Goal: Information Seeking & Learning: Learn about a topic

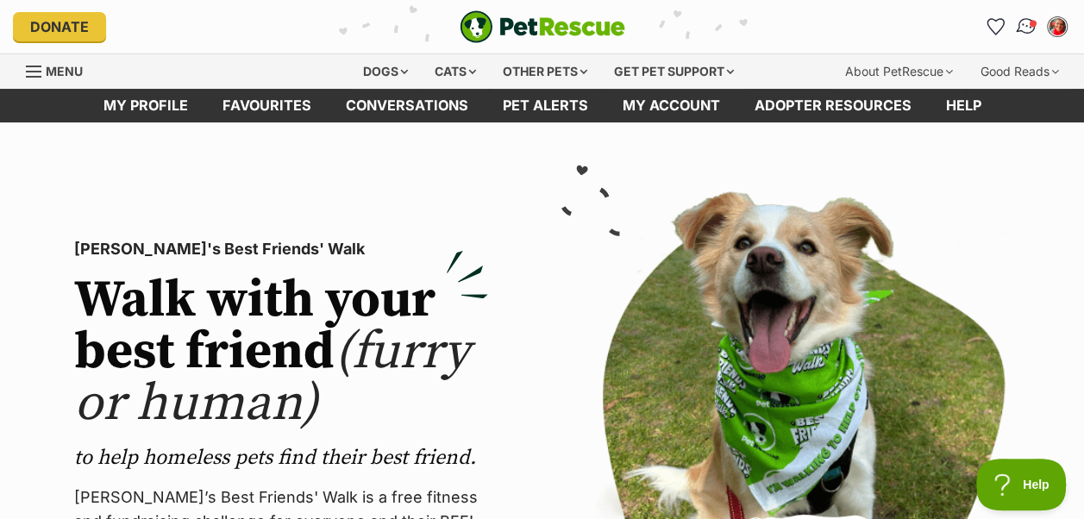
click at [1023, 28] on img "Conversations" at bounding box center [1026, 27] width 23 height 22
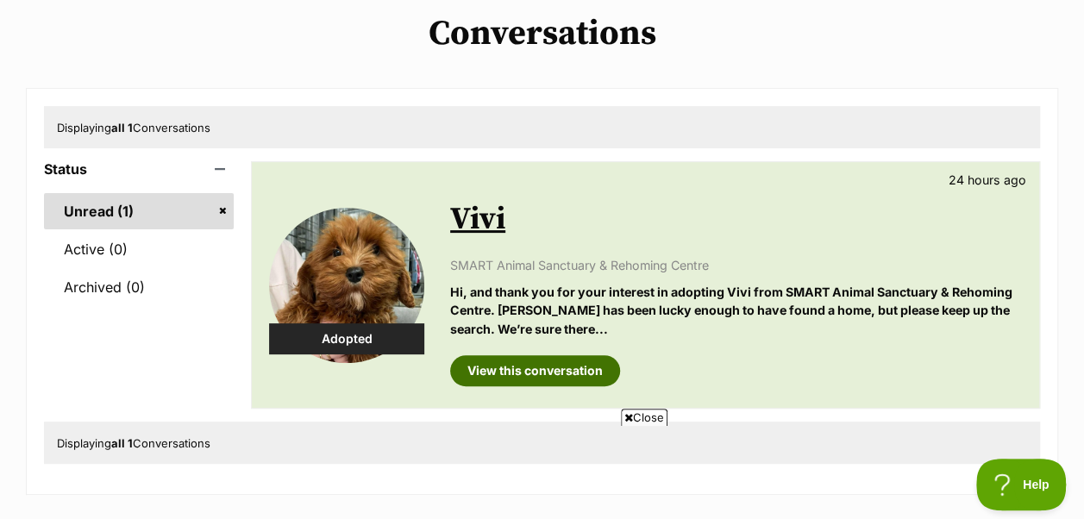
click at [568, 373] on link "View this conversation" at bounding box center [535, 370] width 170 height 31
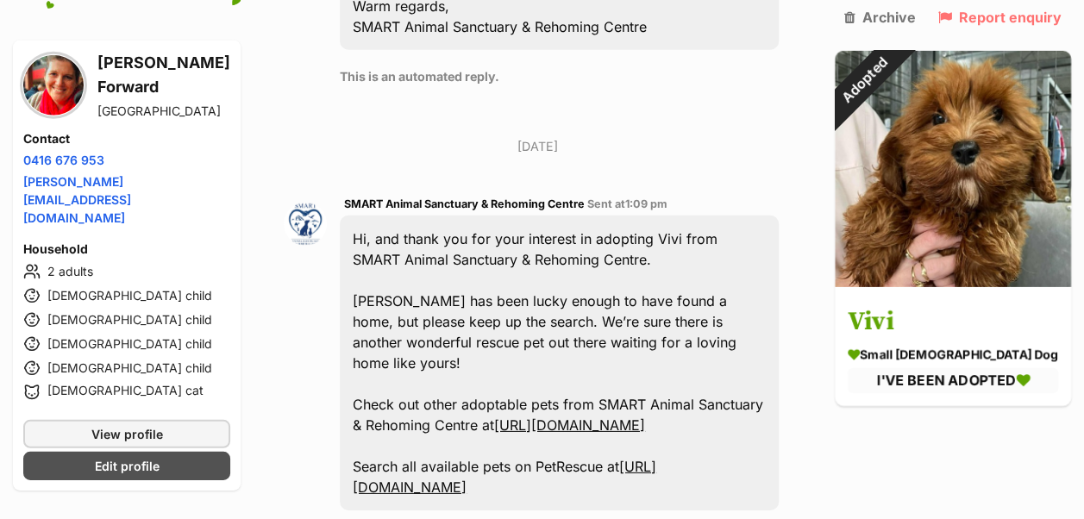
scroll to position [2395, 0]
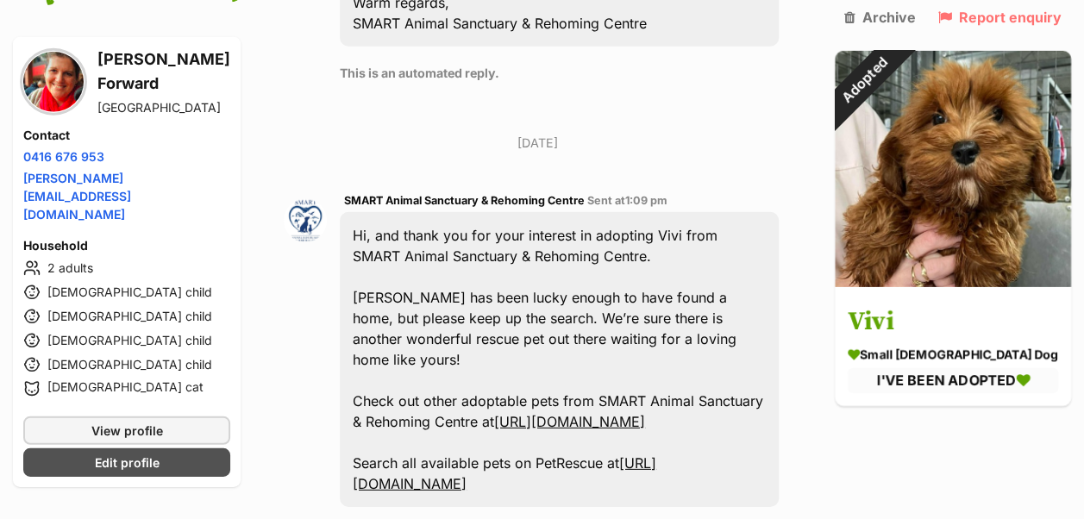
type textarea "F"
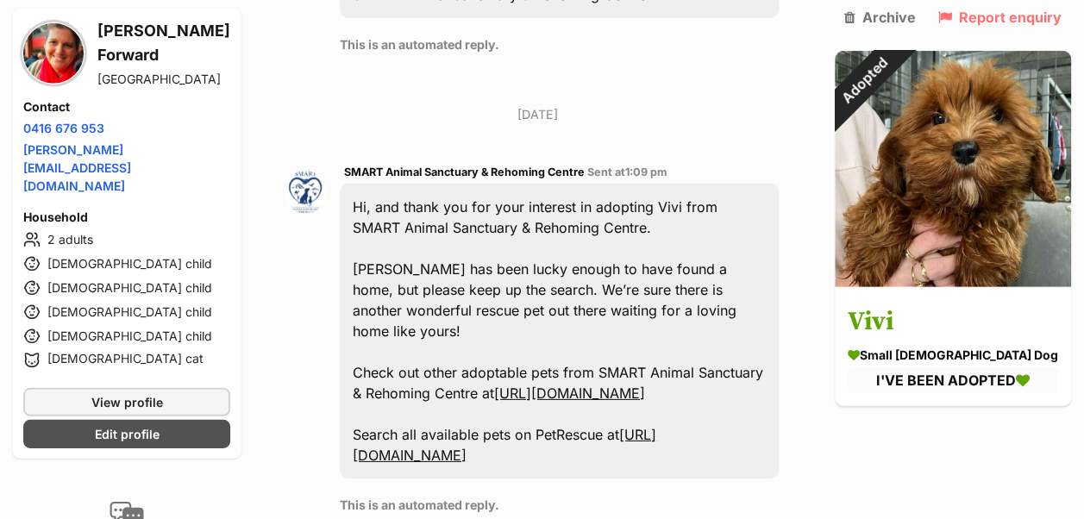
scroll to position [2541, 0]
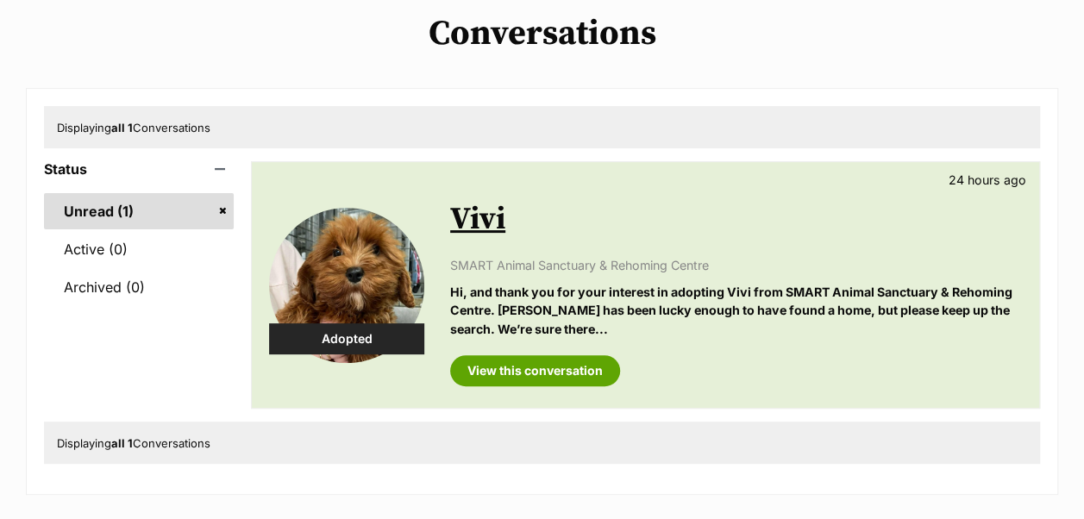
scroll to position [131, 0]
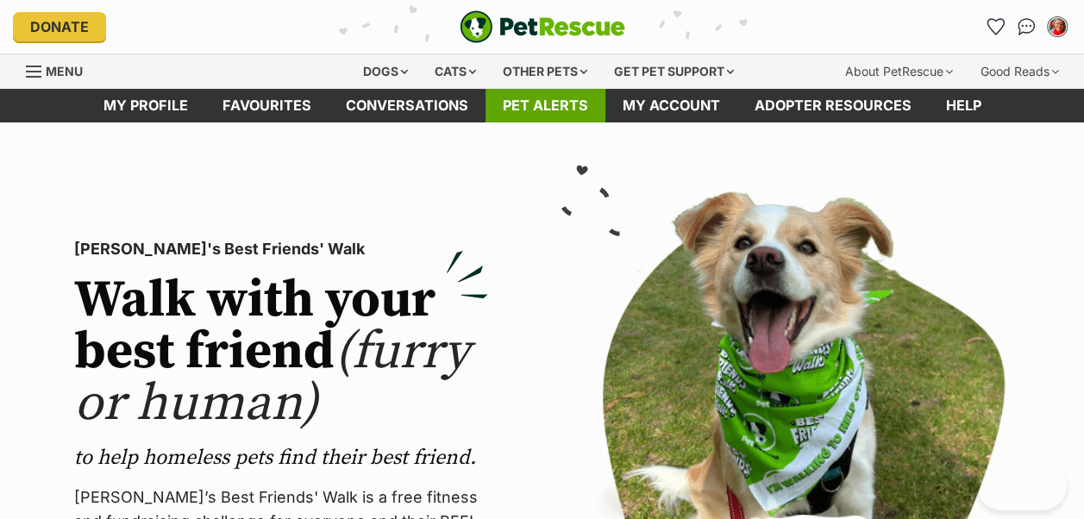
click at [552, 104] on link "Pet alerts" at bounding box center [546, 106] width 120 height 34
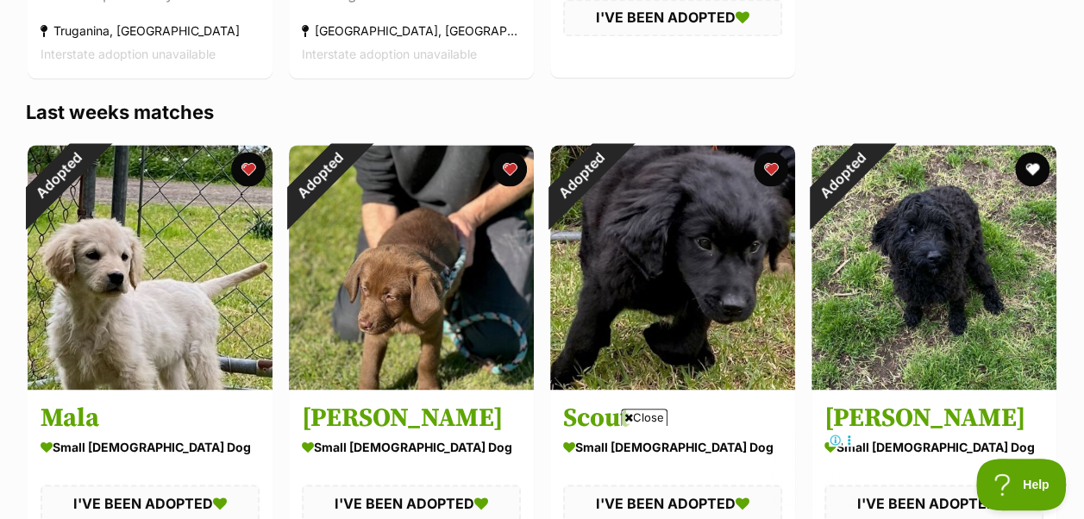
scroll to position [1163, 0]
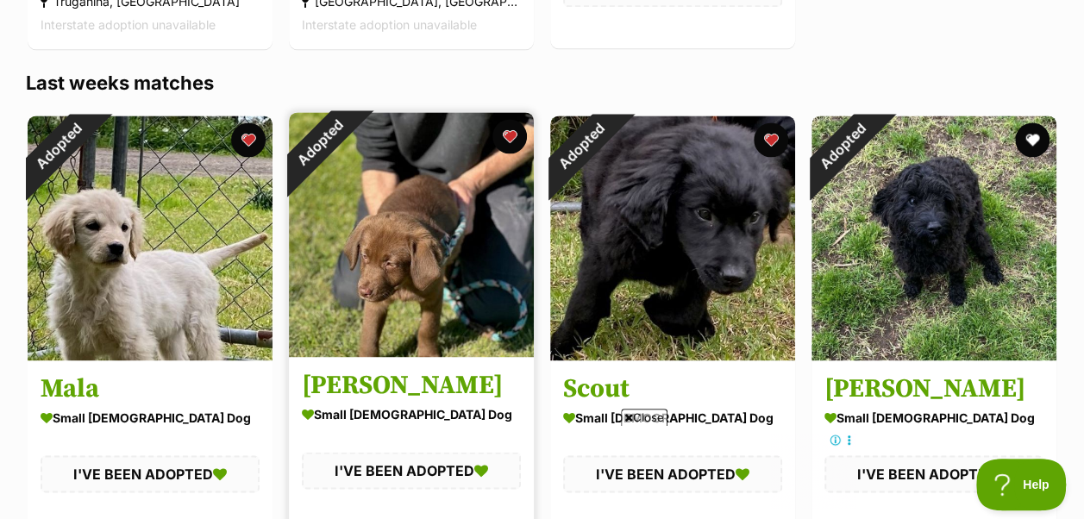
click at [372, 375] on h3 "[PERSON_NAME]" at bounding box center [411, 385] width 219 height 33
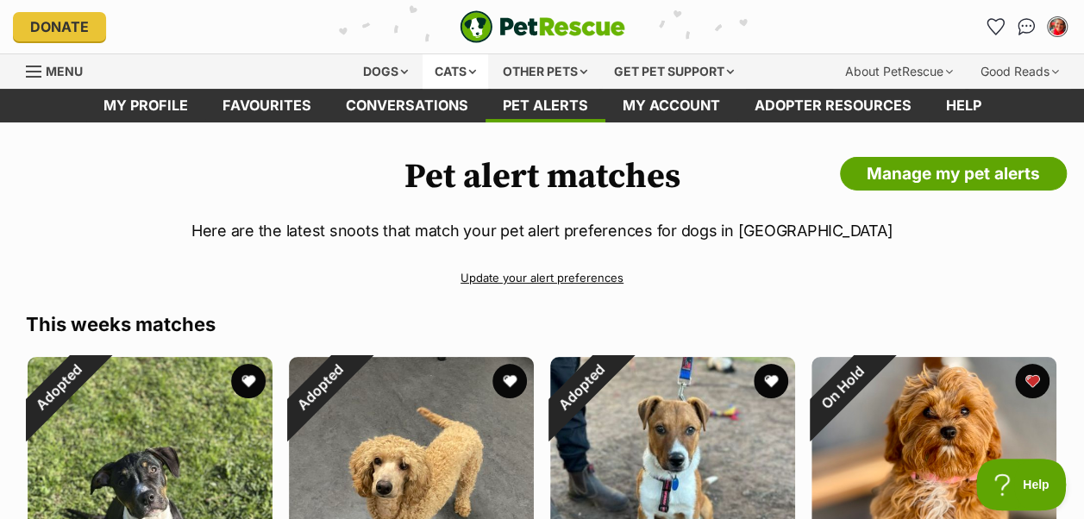
click at [458, 72] on div "Cats" at bounding box center [456, 71] width 66 height 35
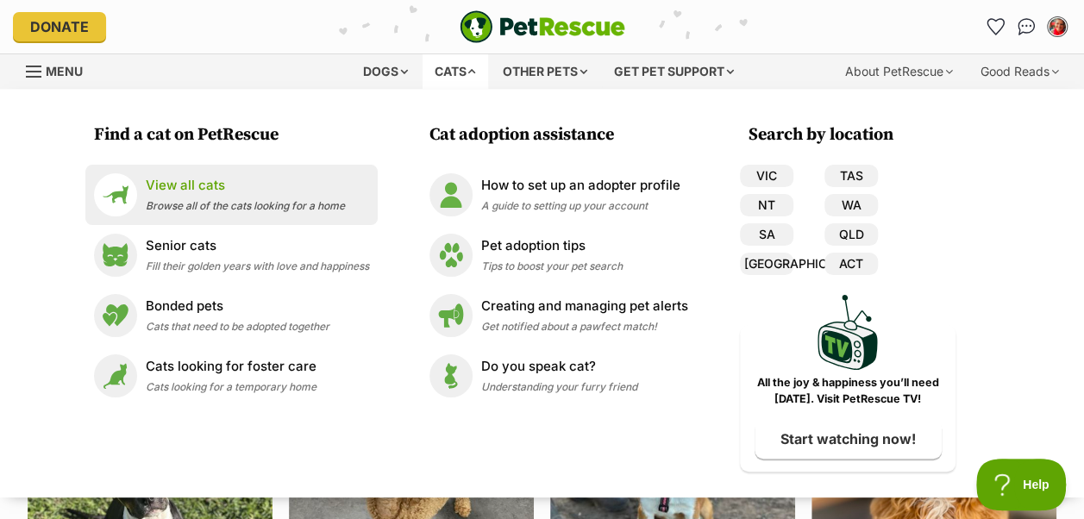
click at [294, 202] on span "Browse all of the cats looking for a home" at bounding box center [245, 205] width 199 height 13
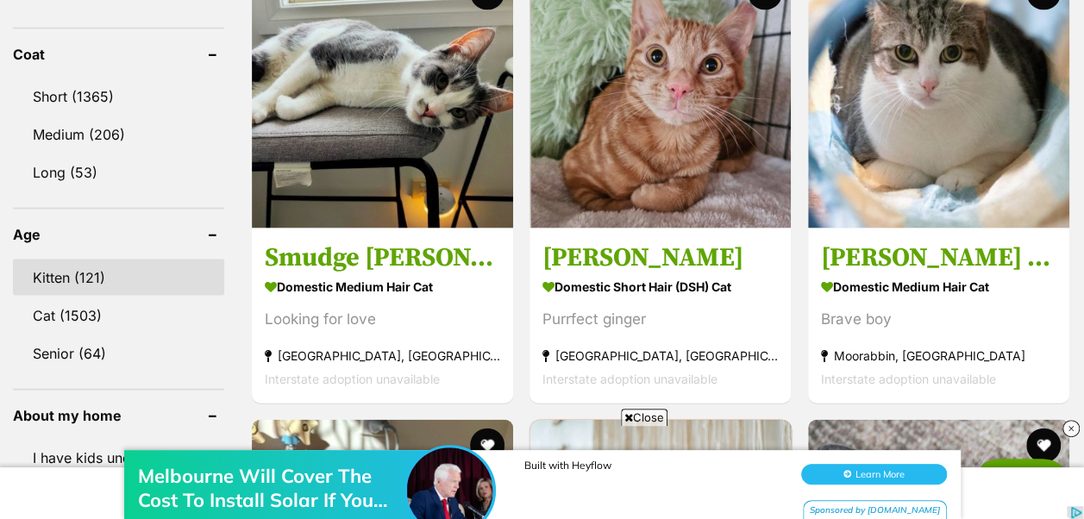
click at [86, 260] on link "Kitten (121)" at bounding box center [118, 278] width 211 height 36
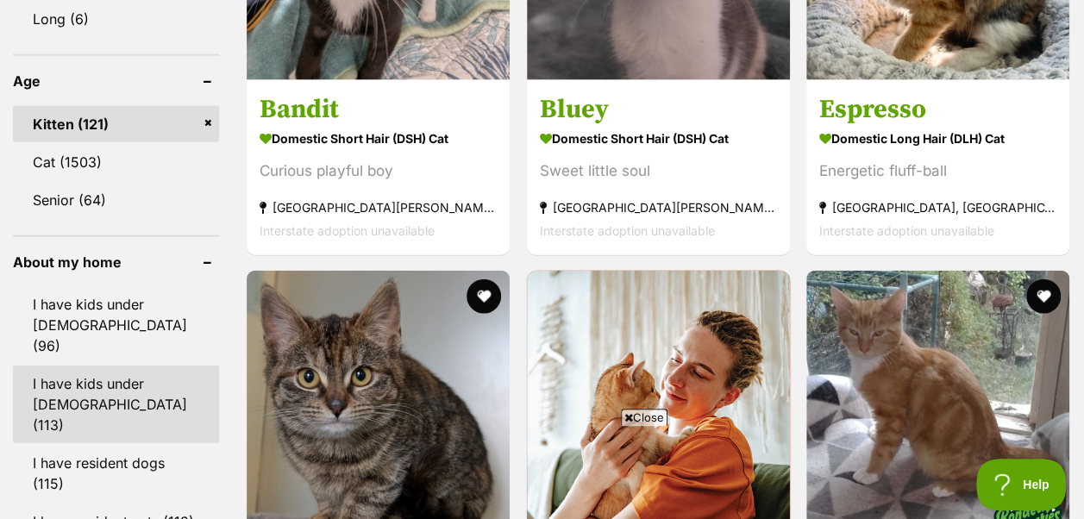
click at [122, 366] on link "I have kids under [DEMOGRAPHIC_DATA] (113)" at bounding box center [116, 405] width 206 height 78
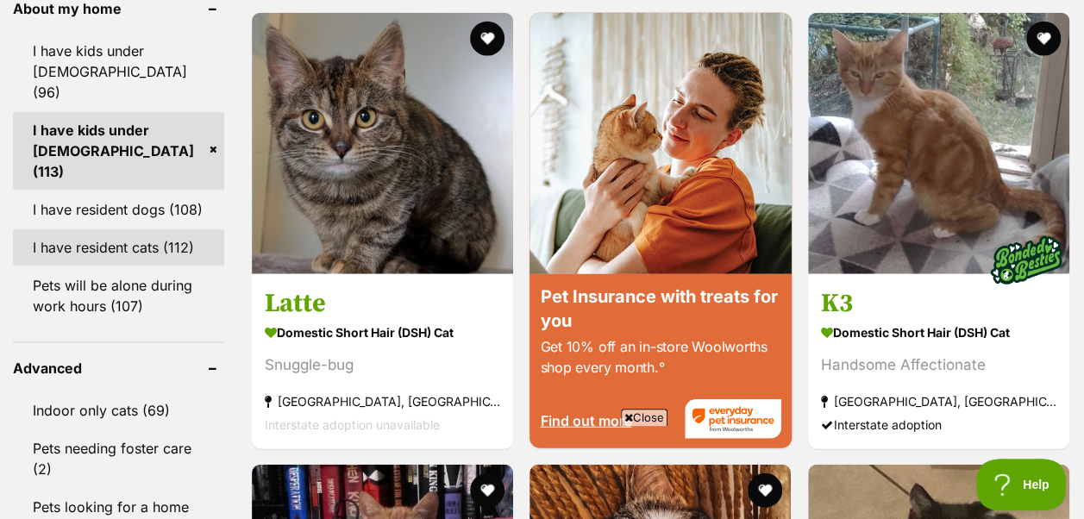
click at [140, 229] on link "I have resident cats (112)" at bounding box center [118, 247] width 211 height 36
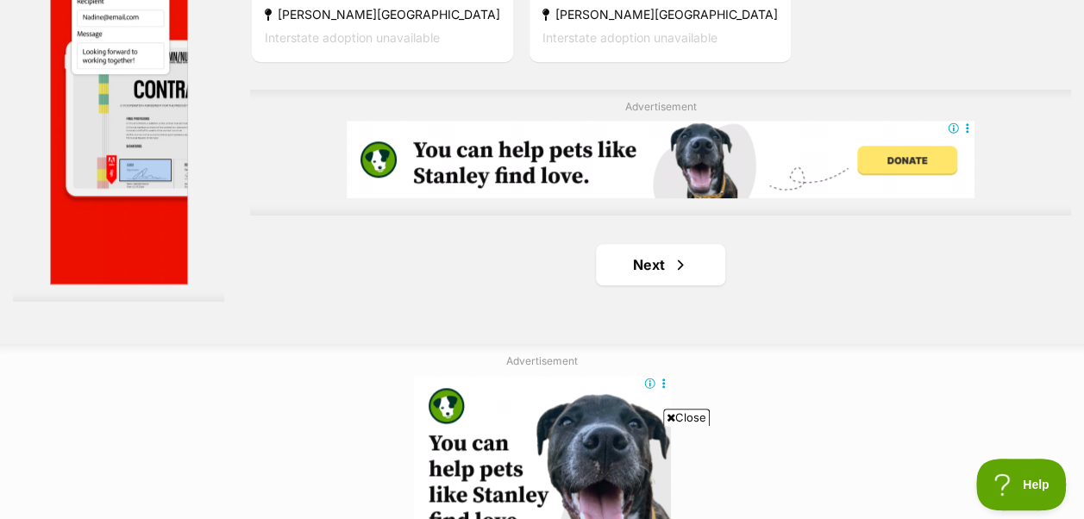
scroll to position [4265, 0]
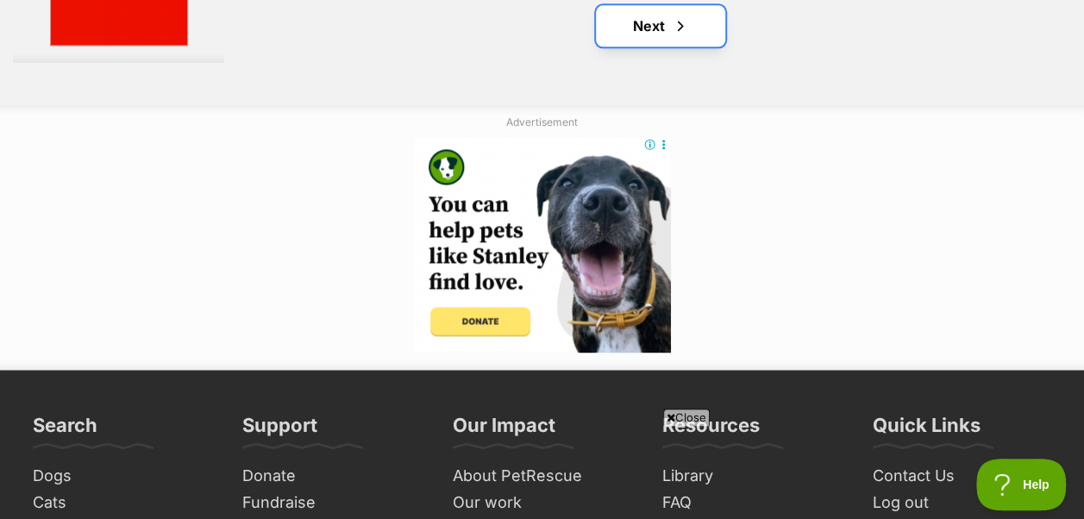
click at [654, 43] on link "Next" at bounding box center [660, 25] width 129 height 41
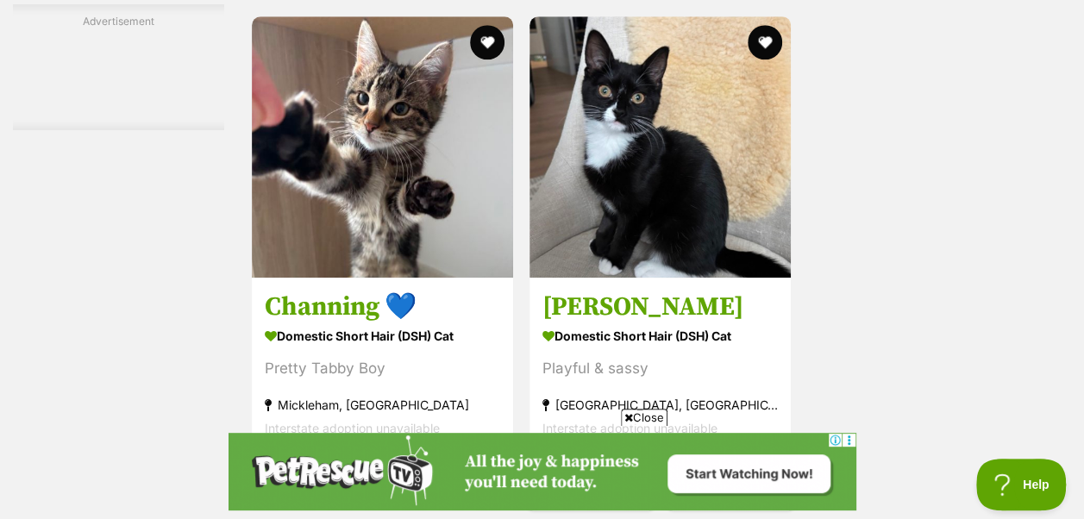
scroll to position [4399, 0]
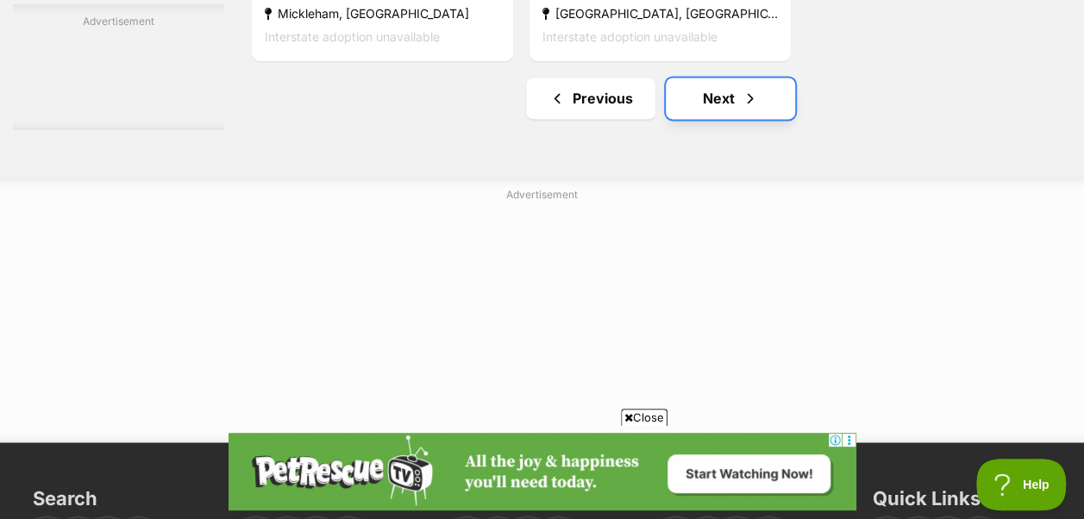
click at [709, 119] on link "Next" at bounding box center [730, 98] width 129 height 41
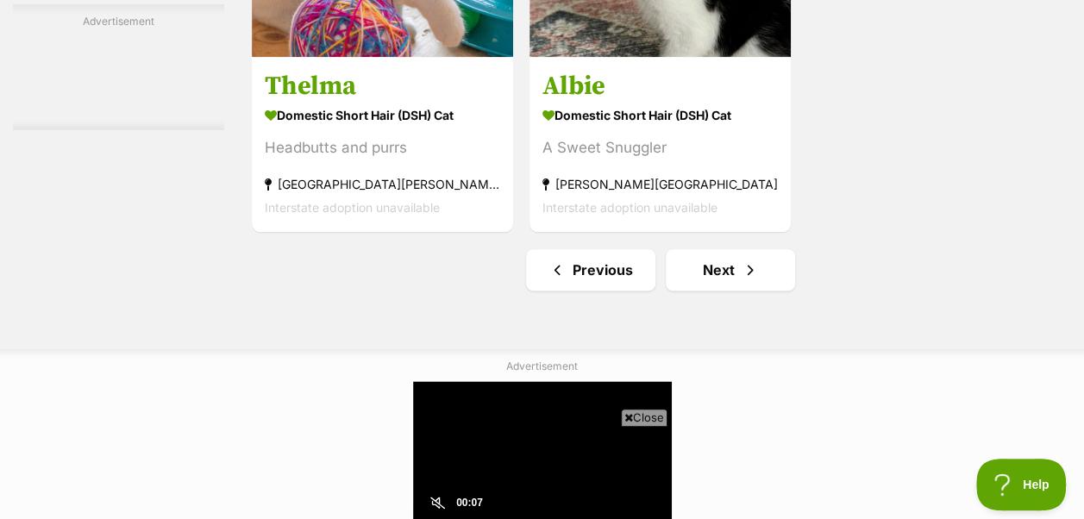
scroll to position [4186, 0]
